Goal: Communication & Community: Answer question/provide support

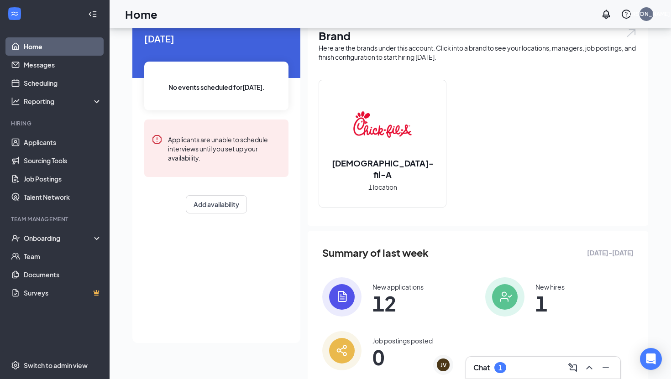
scroll to position [66, 0]
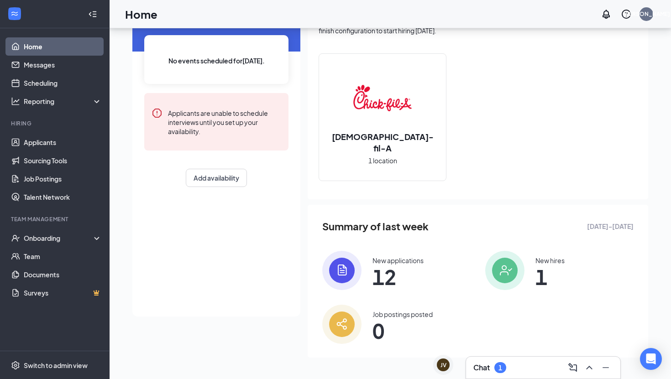
click at [381, 262] on div "New applications" at bounding box center [397, 260] width 51 height 9
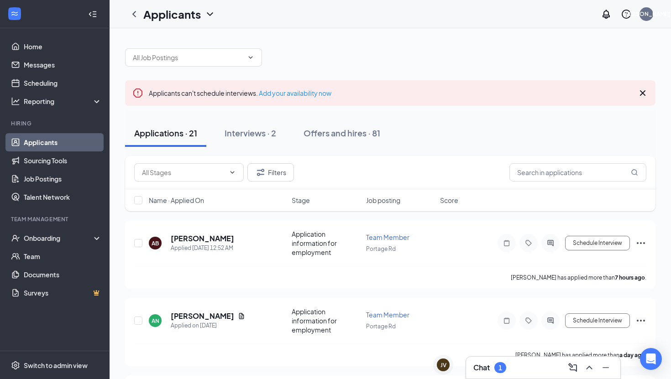
click at [505, 379] on div "Chat 1" at bounding box center [542, 367] width 155 height 23
click at [504, 373] on div "Chat 1" at bounding box center [543, 367] width 140 height 15
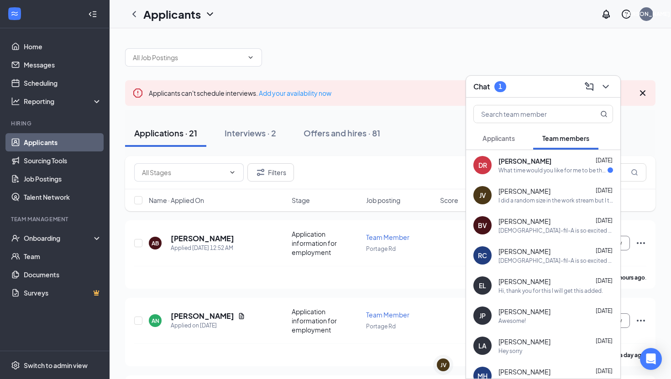
click at [552, 175] on div "[PERSON_NAME] [DATE] What time would you like for me to be there?" at bounding box center [543, 165] width 154 height 30
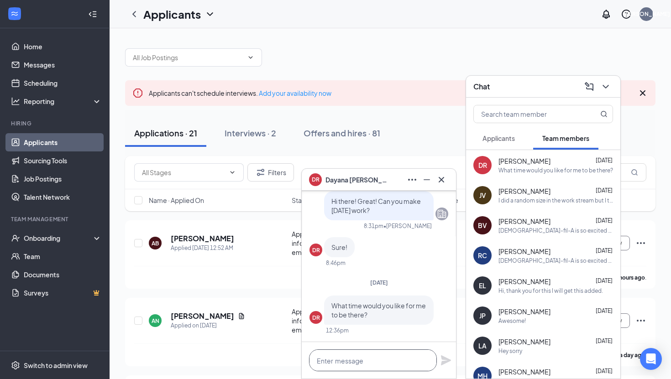
click at [340, 366] on textarea at bounding box center [373, 361] width 128 height 22
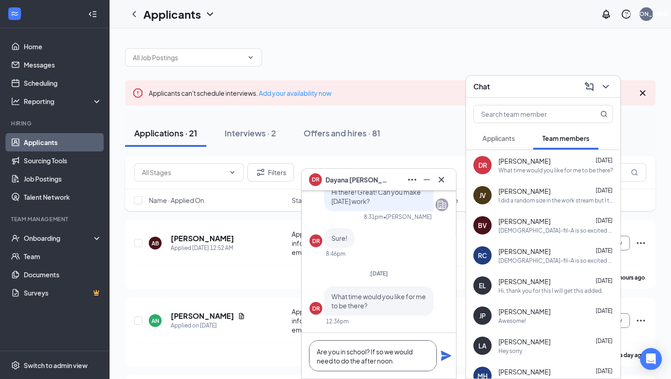
type textarea "Are you in school? If so we would need to do the after noon."
click at [444, 358] on icon "Plane" at bounding box center [446, 356] width 10 height 10
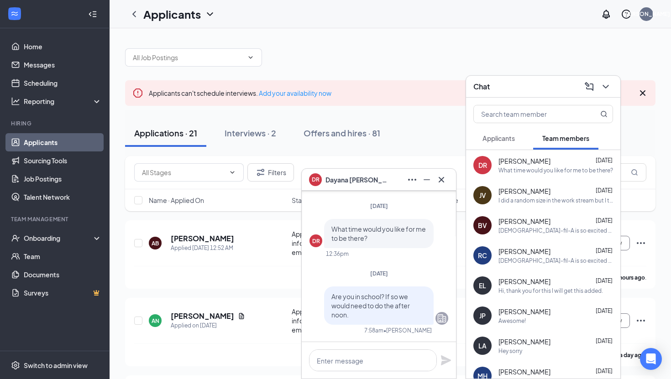
click at [517, 197] on div "I did a random size in the work stream but I think Im a 6 sorryyy" at bounding box center [555, 201] width 115 height 8
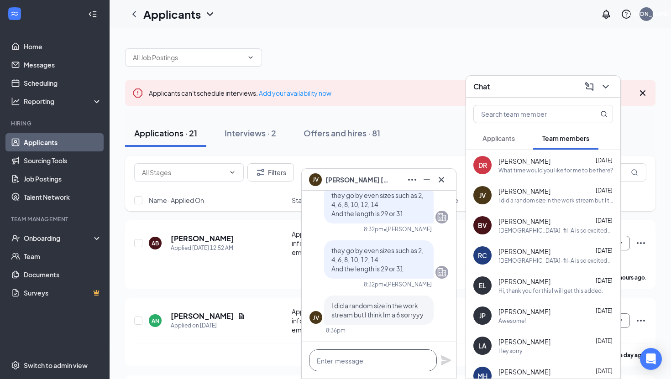
click at [378, 363] on textarea at bounding box center [373, 361] width 128 height 22
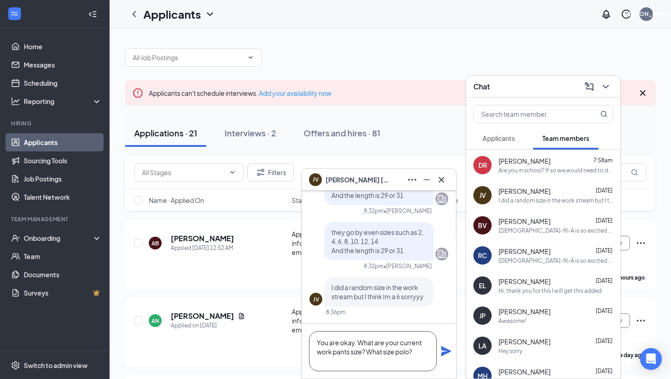
type textarea "You are okay. What are your current work pants size? What size polo?"
click at [443, 354] on icon "Plane" at bounding box center [446, 351] width 10 height 10
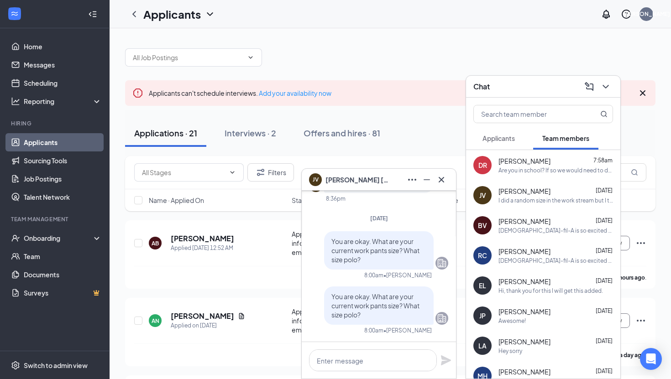
click at [521, 324] on div "Awesome!" at bounding box center [511, 321] width 27 height 8
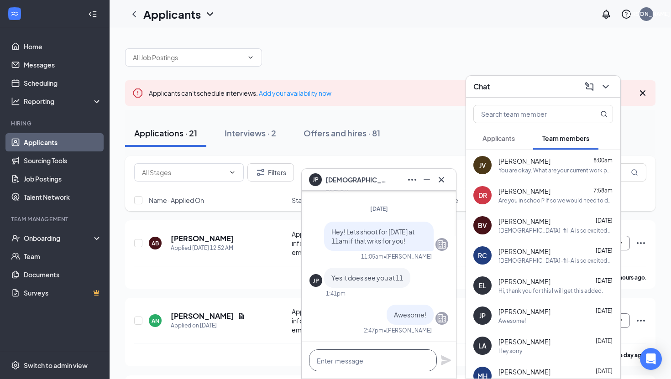
click at [352, 368] on textarea at bounding box center [373, 361] width 128 height 22
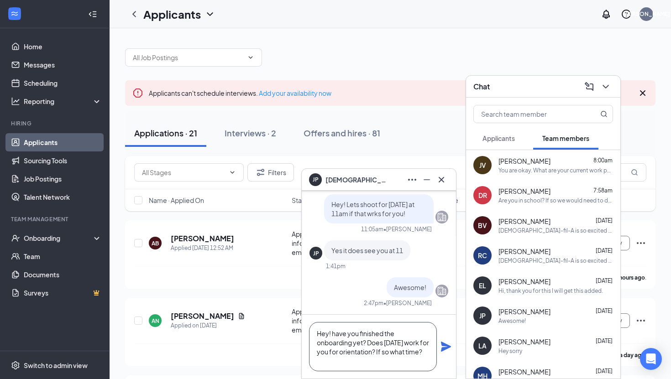
type textarea "Hey! have you finished the onboarding yet? Does [DATE] work for you for orienta…"
click at [449, 346] on icon "Plane" at bounding box center [446, 347] width 10 height 10
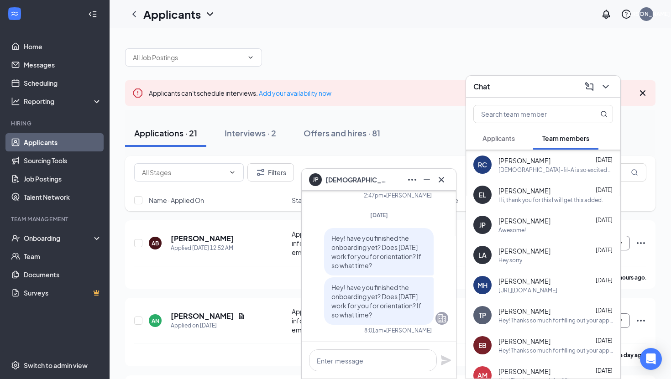
scroll to position [93, 0]
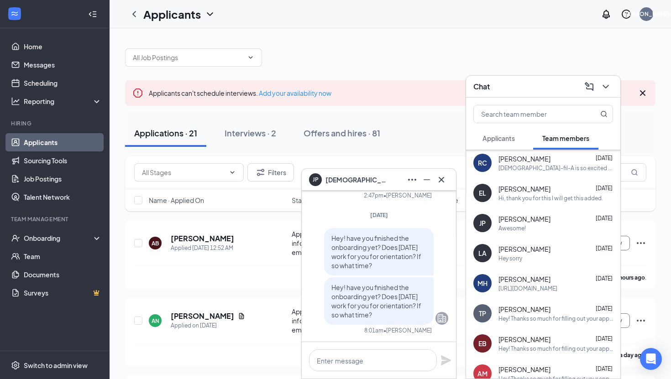
click at [505, 137] on span "Applicants" at bounding box center [498, 138] width 32 height 8
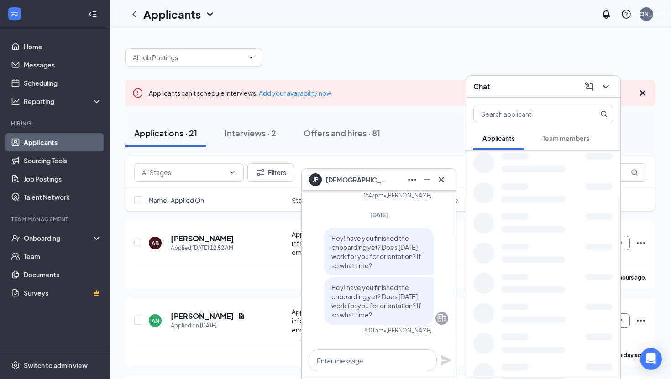
scroll to position [0, 0]
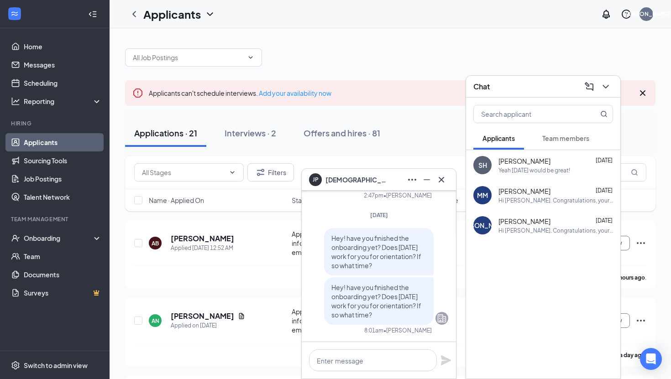
click at [541, 170] on div "Yeah [DATE] would be great!" at bounding box center [534, 171] width 72 height 8
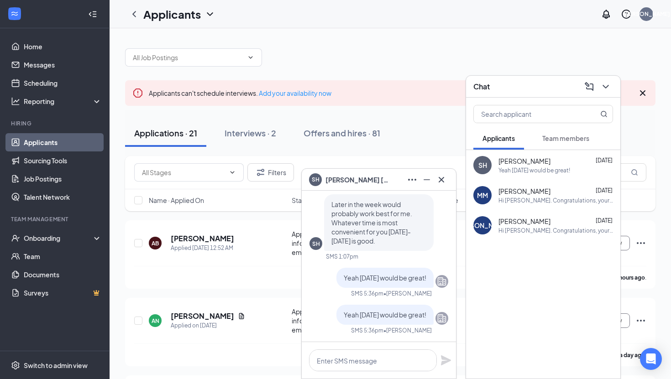
click at [360, 345] on div at bounding box center [379, 360] width 154 height 37
click at [358, 352] on textarea at bounding box center [373, 361] width 128 height 22
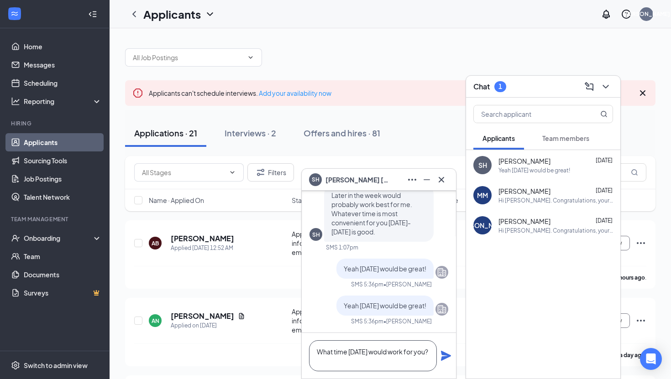
type textarea "What time [DATE] would work for you?"
click at [445, 356] on icon "Plane" at bounding box center [446, 356] width 10 height 10
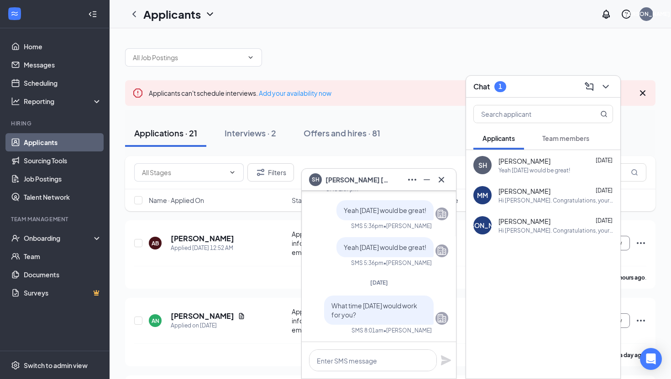
click at [567, 145] on button "Team members" at bounding box center [565, 138] width 65 height 23
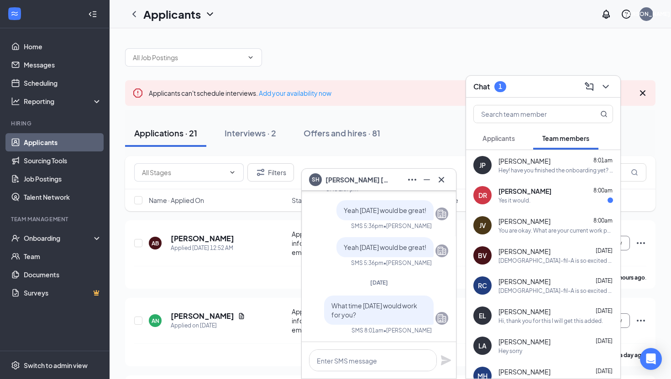
click at [531, 205] on div "[PERSON_NAME] 8:00am Yes it would." at bounding box center [543, 195] width 154 height 30
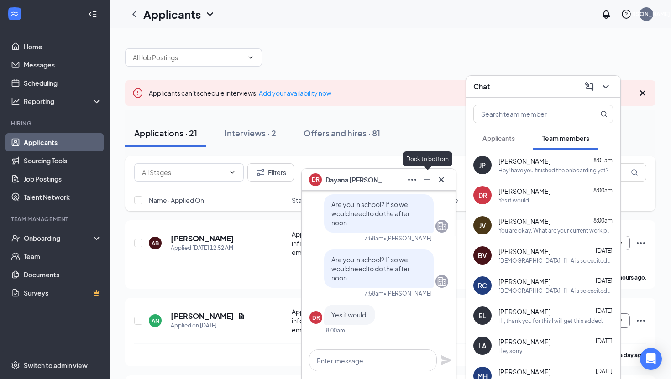
click at [426, 180] on icon "Minimize" at bounding box center [426, 179] width 11 height 11
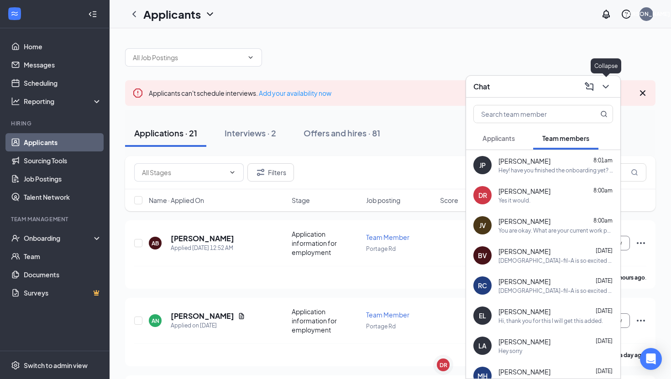
click at [604, 86] on icon "ChevronDown" at bounding box center [605, 87] width 6 height 4
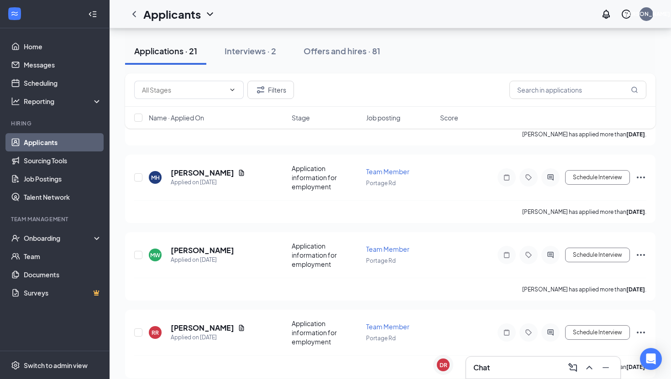
scroll to position [1472, 0]
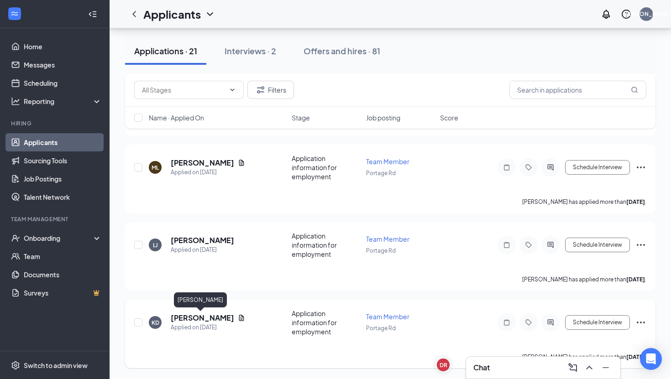
click at [204, 320] on h5 "[PERSON_NAME]" at bounding box center [202, 318] width 63 height 10
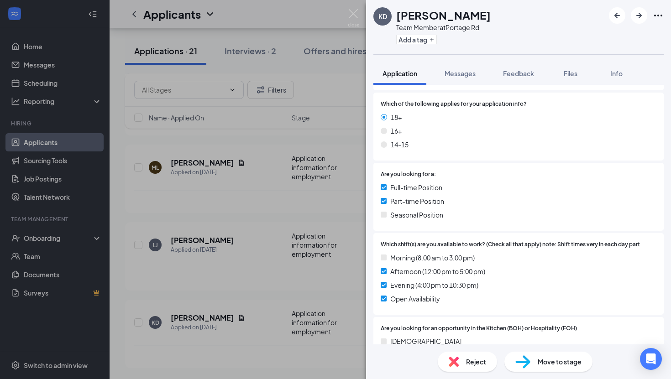
scroll to position [446, 0]
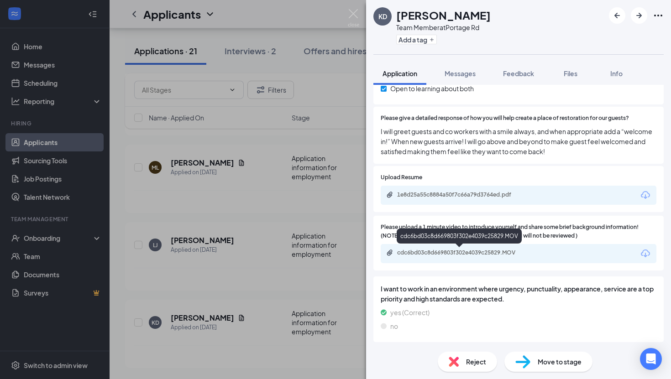
click at [506, 255] on div "cdc6bd03c8d669803f302e4039c25829.MOV" at bounding box center [461, 252] width 128 height 7
